Goal: Transaction & Acquisition: Book appointment/travel/reservation

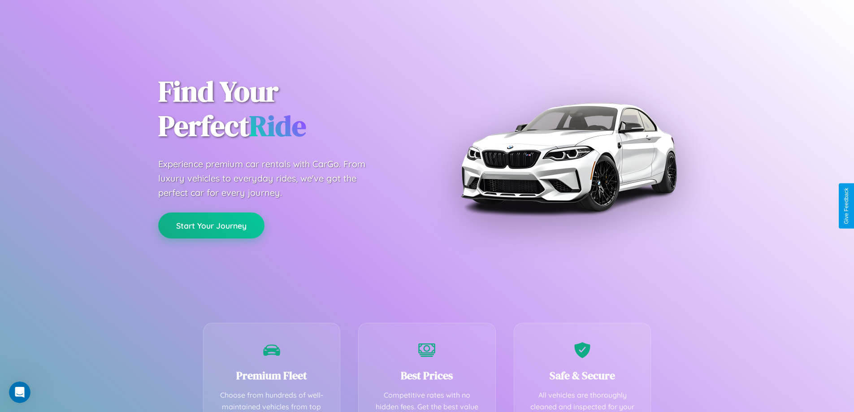
click at [211, 225] on button "Start Your Journey" at bounding box center [211, 225] width 106 height 26
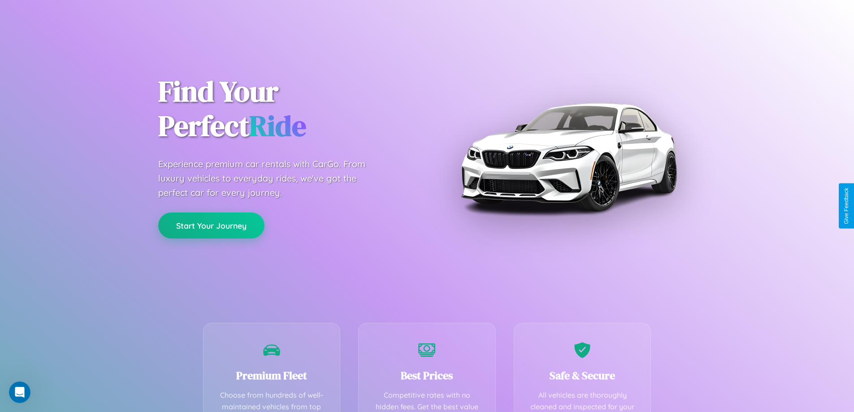
click at [211, 225] on button "Start Your Journey" at bounding box center [211, 225] width 106 height 26
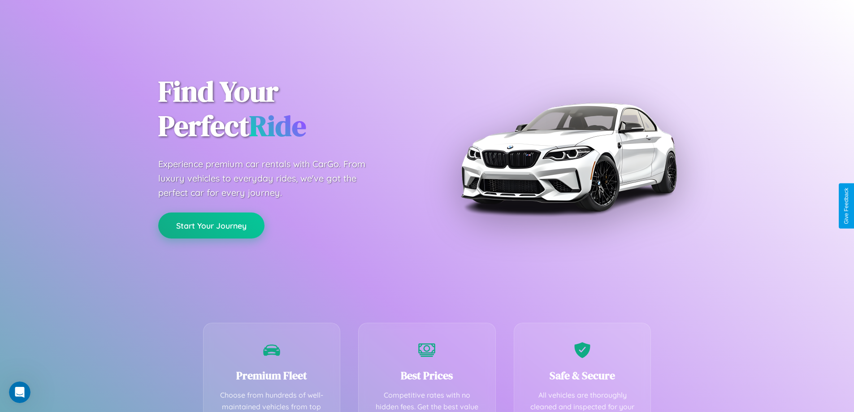
click at [211, 225] on button "Start Your Journey" at bounding box center [211, 225] width 106 height 26
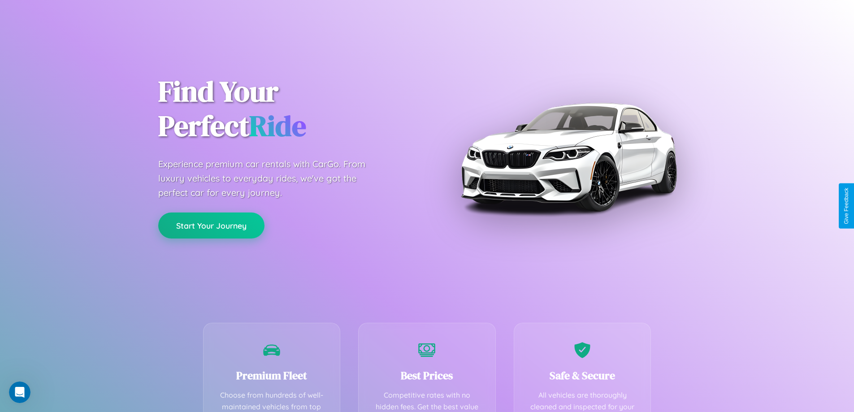
click at [211, 225] on button "Start Your Journey" at bounding box center [211, 225] width 106 height 26
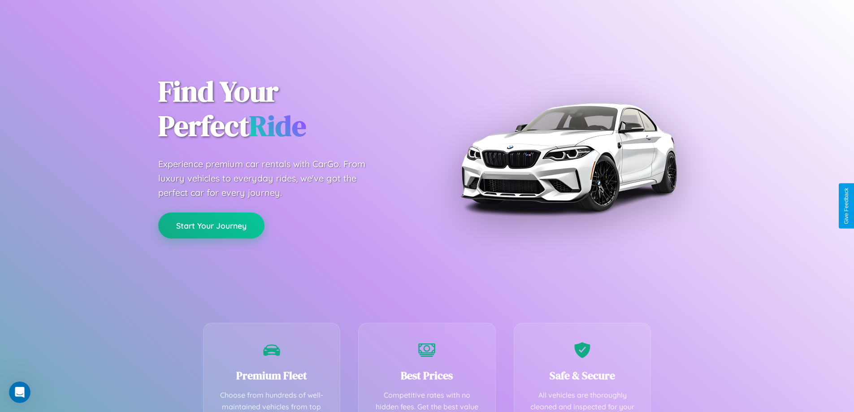
click at [211, 225] on button "Start Your Journey" at bounding box center [211, 225] width 106 height 26
